Goal: Information Seeking & Learning: Learn about a topic

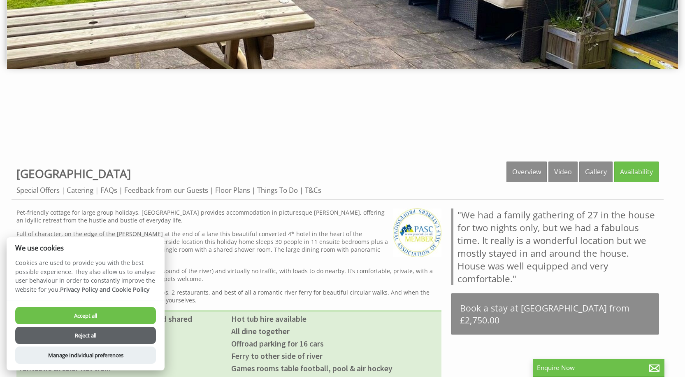
scroll to position [247, 0]
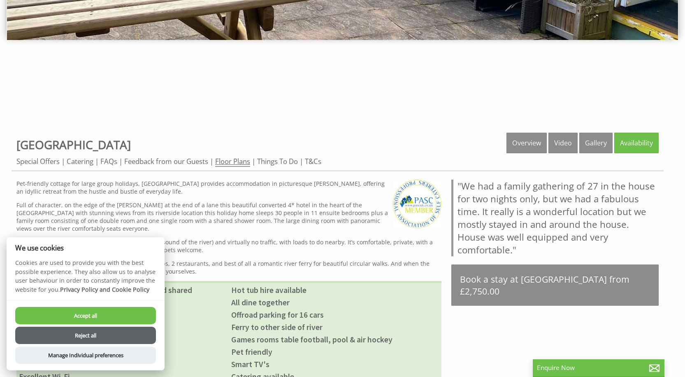
click at [242, 157] on link "Floor Plans" at bounding box center [232, 161] width 35 height 10
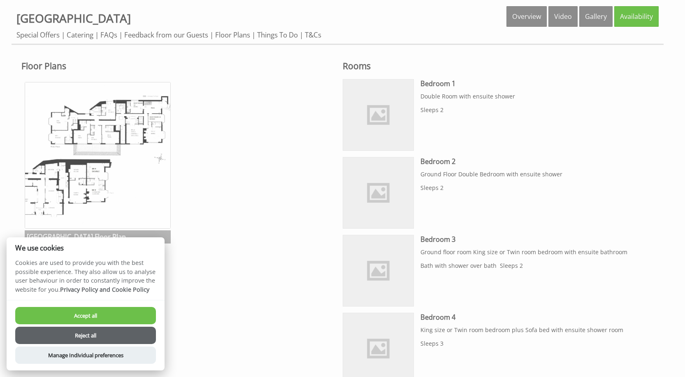
scroll to position [370, 0]
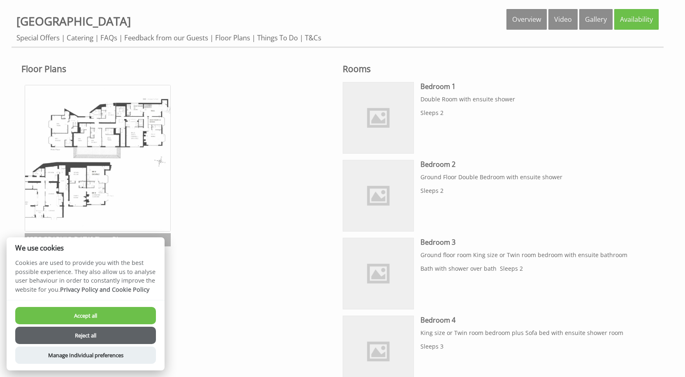
click at [128, 115] on img at bounding box center [98, 158] width 147 height 147
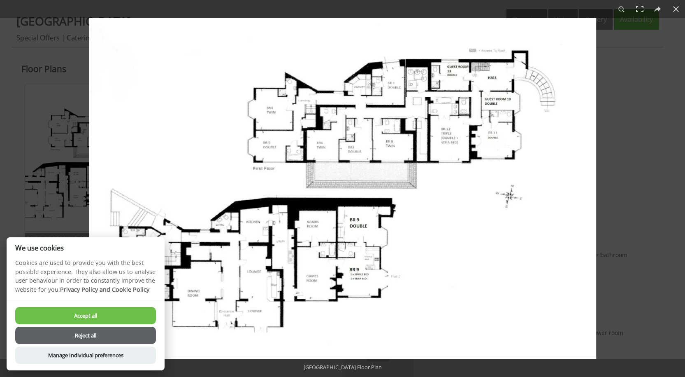
click at [134, 319] on button "Accept all" at bounding box center [85, 315] width 141 height 17
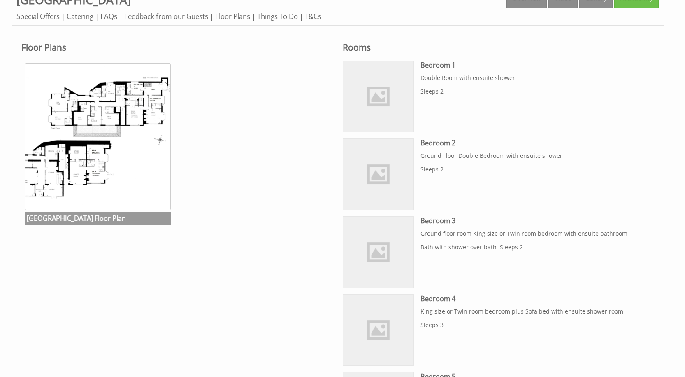
scroll to position [412, 0]
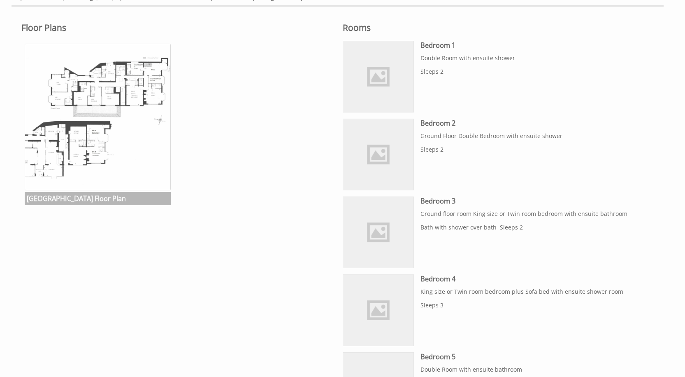
click at [111, 149] on img at bounding box center [98, 117] width 147 height 147
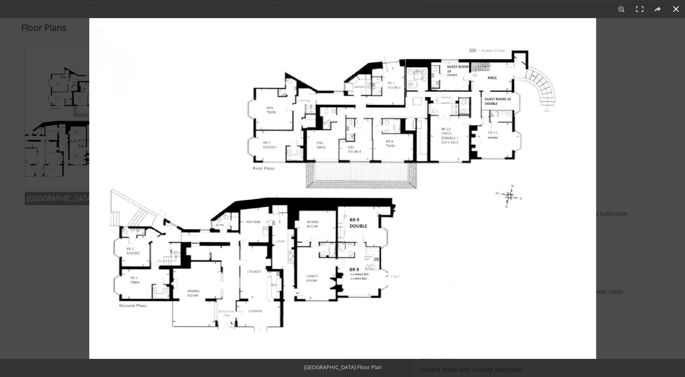
click at [33, 231] on div at bounding box center [342, 188] width 685 height 377
